Goal: Task Accomplishment & Management: Use online tool/utility

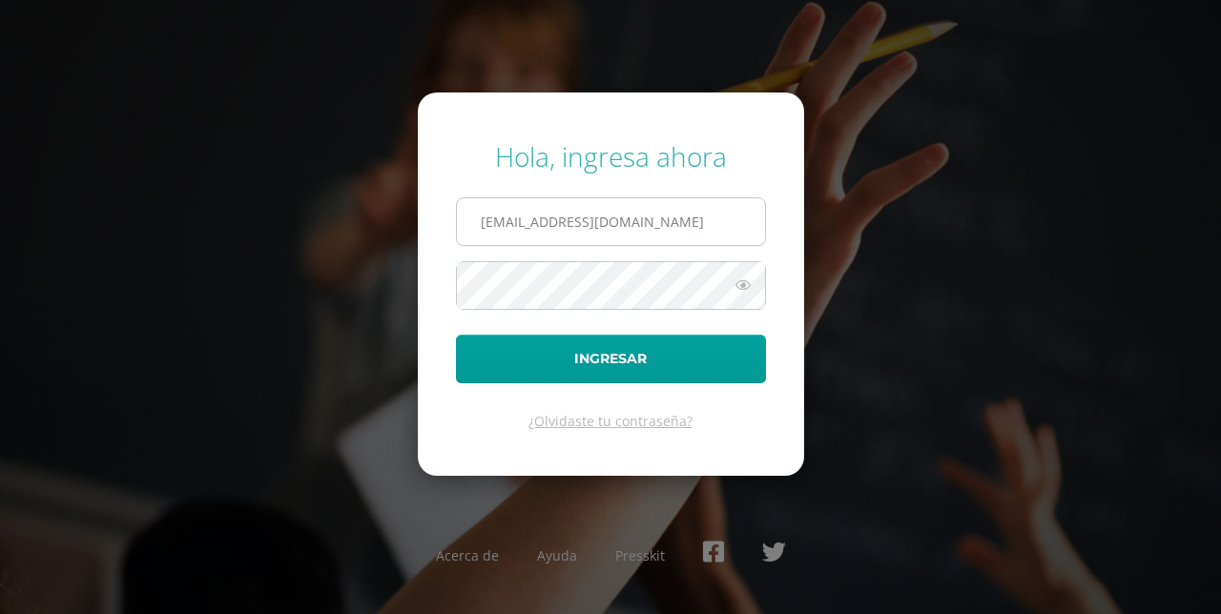
click at [735, 205] on input "[EMAIL_ADDRESS][DOMAIN_NAME]" at bounding box center [611, 221] width 308 height 47
type input "[EMAIL_ADDRESS][DOMAIN_NAME]"
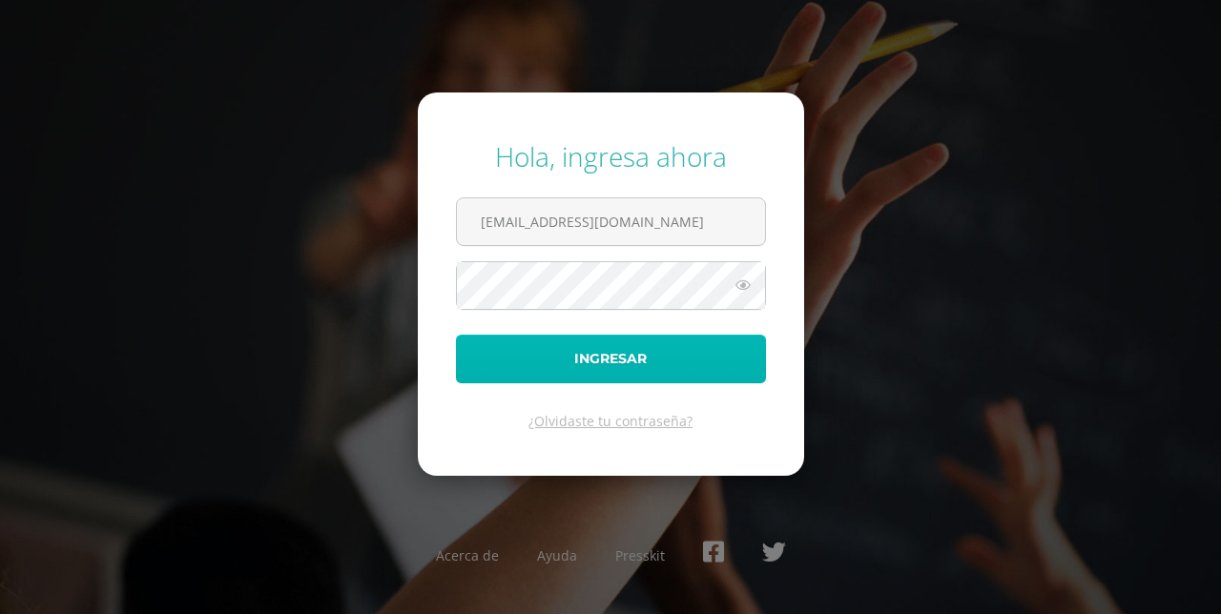
click at [677, 346] on button "Ingresar" at bounding box center [611, 359] width 310 height 49
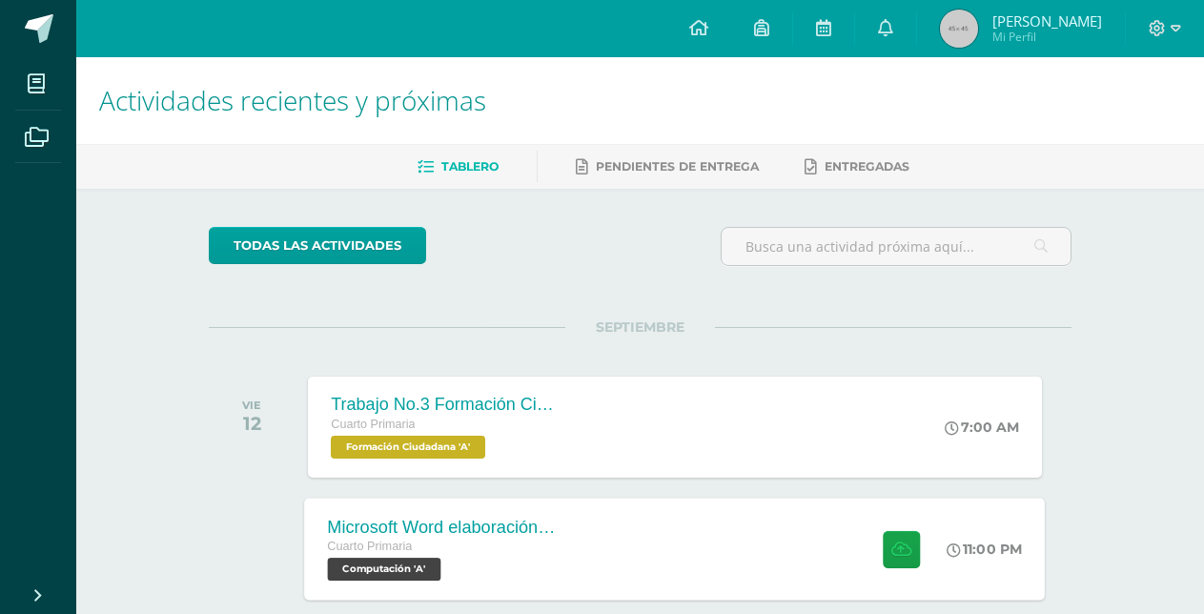
click at [403, 561] on span "Computación 'A'" at bounding box center [384, 569] width 113 height 23
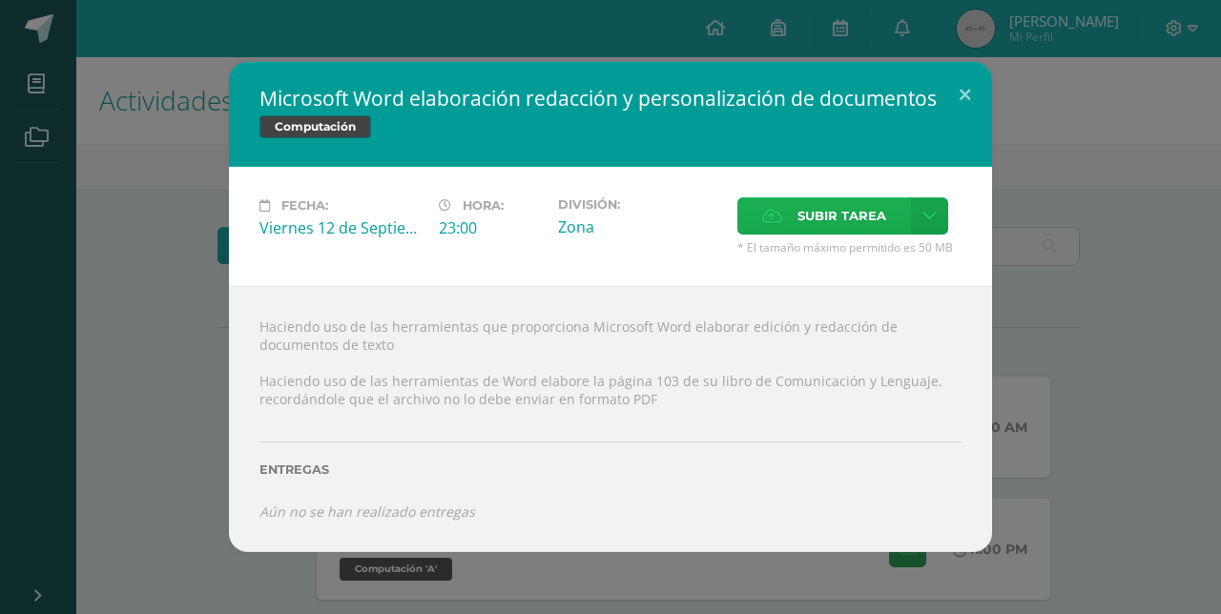
click at [870, 224] on span "Subir tarea" at bounding box center [841, 215] width 89 height 35
click at [0, 0] on input "Subir tarea" at bounding box center [0, 0] width 0 height 0
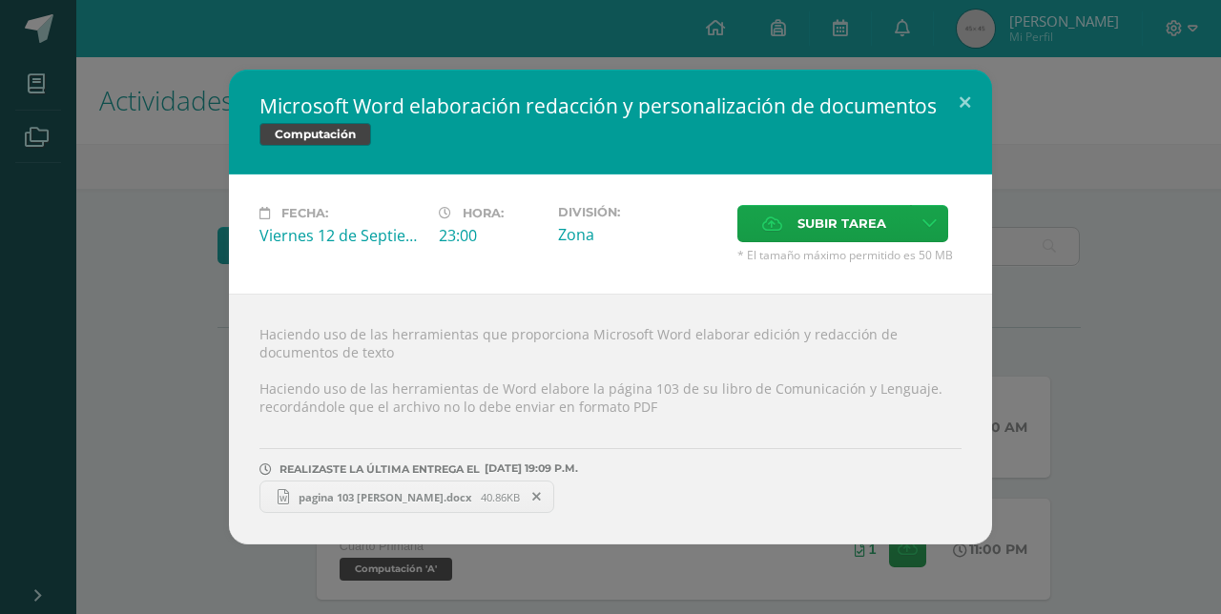
click at [399, 500] on span "pagina 103 [PERSON_NAME].docx" at bounding box center [385, 497] width 192 height 14
